Goal: Transaction & Acquisition: Download file/media

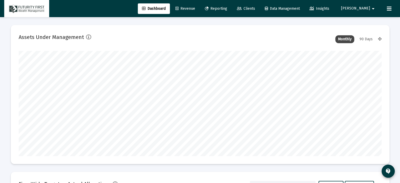
scroll to position [105, 195]
type input "[DATE]"
click at [255, 7] on span "Clients" at bounding box center [246, 8] width 18 height 4
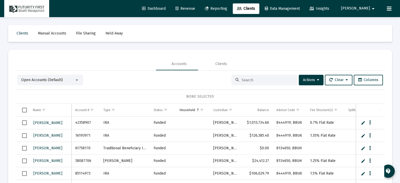
click at [250, 77] on div at bounding box center [264, 80] width 66 height 11
click at [250, 79] on input at bounding box center [266, 80] width 51 height 4
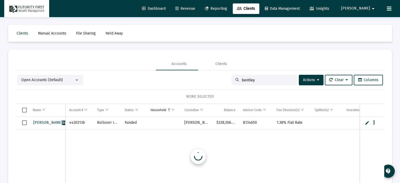
type input "bentley"
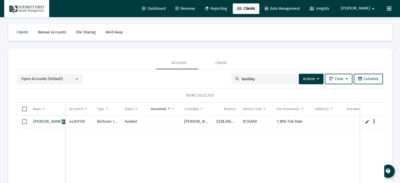
click at [227, 7] on span "Reporting" at bounding box center [216, 8] width 22 height 4
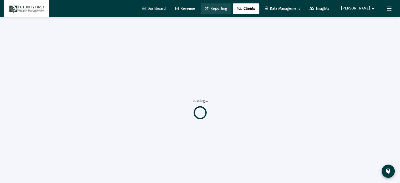
scroll to position [0, 0]
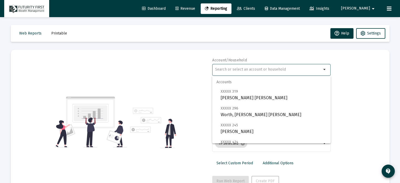
click at [258, 69] on input "text" at bounding box center [268, 69] width 106 height 4
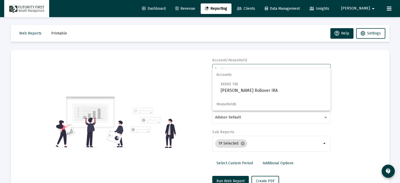
scroll to position [19, 0]
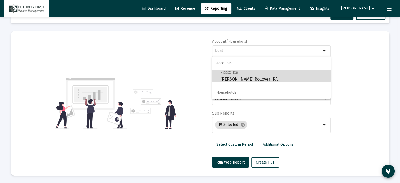
click at [265, 79] on span "XXXXX 136 [PERSON_NAME] Rollover IRA" at bounding box center [273, 75] width 106 height 13
type input "[PERSON_NAME] Rollover IRA"
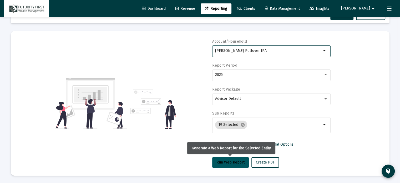
click at [232, 161] on span "Run Web Report" at bounding box center [230, 162] width 28 height 4
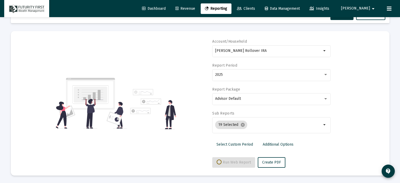
select select "View all"
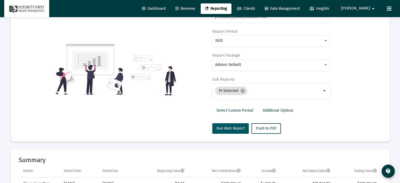
scroll to position [45, 0]
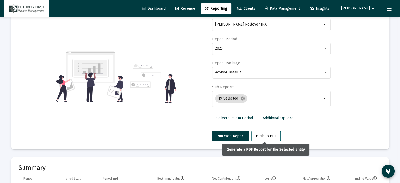
click at [261, 134] on span "Push to PDF" at bounding box center [266, 135] width 20 height 4
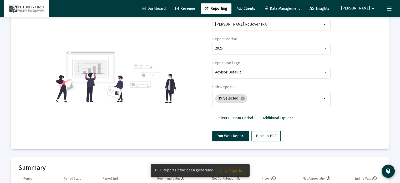
click at [231, 169] on span "View Reports" at bounding box center [230, 170] width 22 height 4
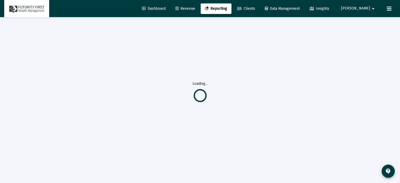
scroll to position [17, 0]
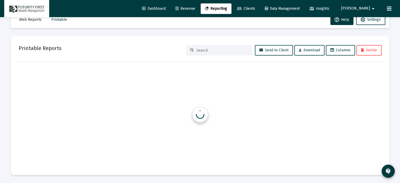
scroll to position [14, 0]
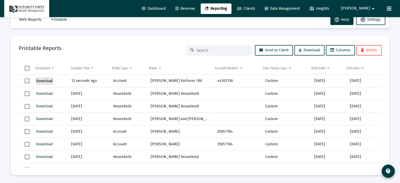
click at [47, 81] on span "Download" at bounding box center [44, 81] width 17 height 4
click at [255, 9] on span "Clients" at bounding box center [246, 8] width 18 height 4
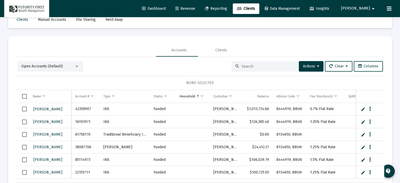
click at [246, 67] on input at bounding box center [266, 66] width 51 height 4
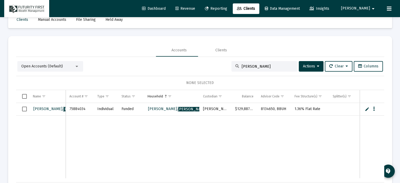
drag, startPoint x: 266, startPoint y: 64, endPoint x: 231, endPoint y: 68, distance: 35.4
click at [231, 68] on div "[PERSON_NAME]" at bounding box center [264, 66] width 66 height 11
paste input "[PERSON_NAME]"
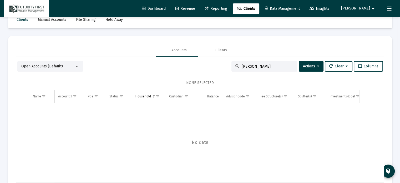
type input "[PERSON_NAME]"
click at [235, 66] on icon at bounding box center [237, 66] width 4 height 4
